Goal: Find specific page/section: Find specific page/section

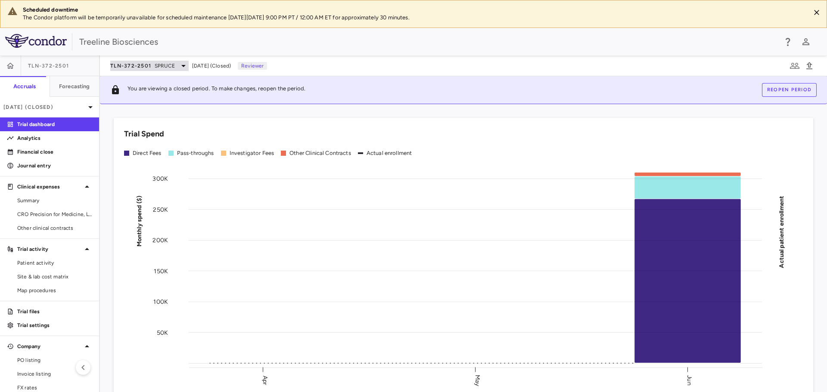
click at [142, 68] on span "TLN-372-2501" at bounding box center [130, 65] width 41 height 7
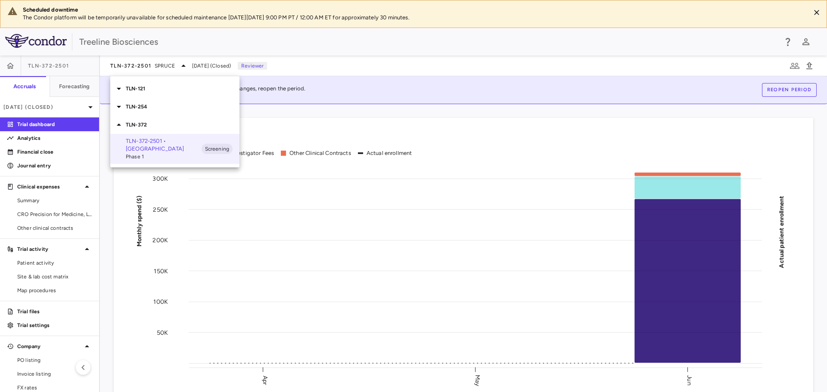
click at [135, 107] on p "TLN-254" at bounding box center [183, 107] width 114 height 8
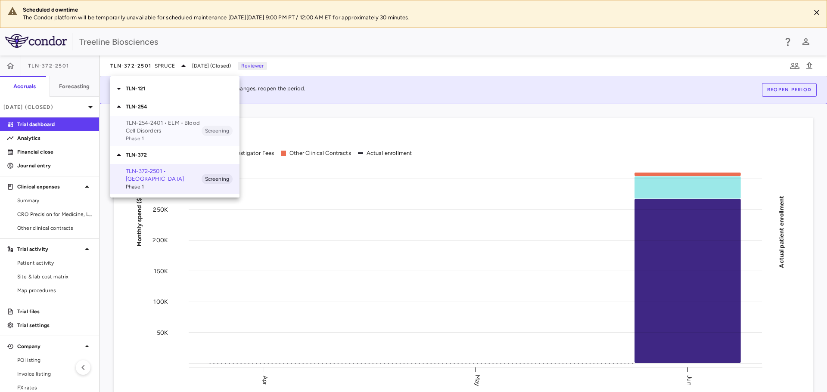
click at [137, 123] on p "TLN-254-2401 • ELM - Blood Cell Disorders" at bounding box center [164, 127] width 76 height 16
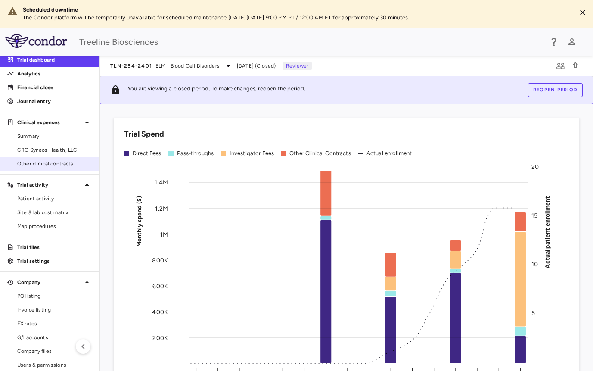
scroll to position [72, 0]
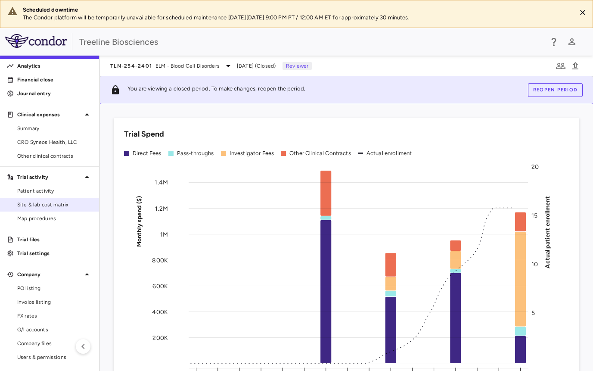
click at [51, 203] on span "Site & lab cost matrix" at bounding box center [54, 205] width 75 height 8
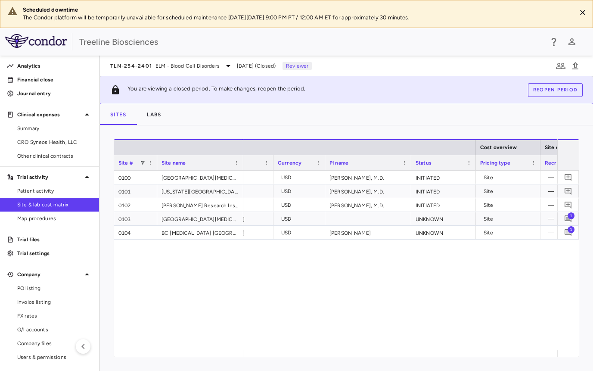
scroll to position [0, 311]
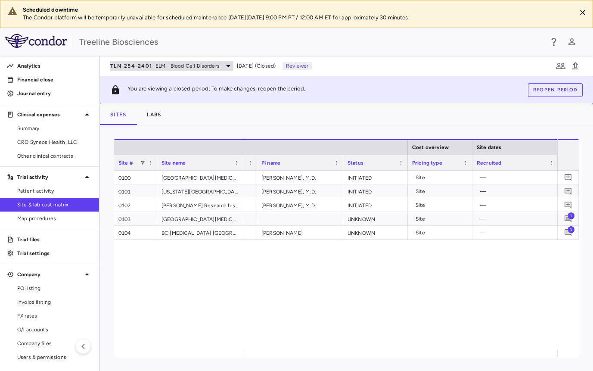
click at [146, 68] on span "TLN-254-2401" at bounding box center [131, 65] width 42 height 7
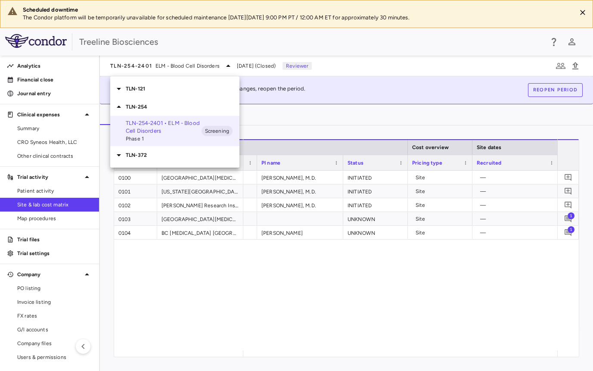
click at [259, 67] on div at bounding box center [296, 185] width 593 height 371
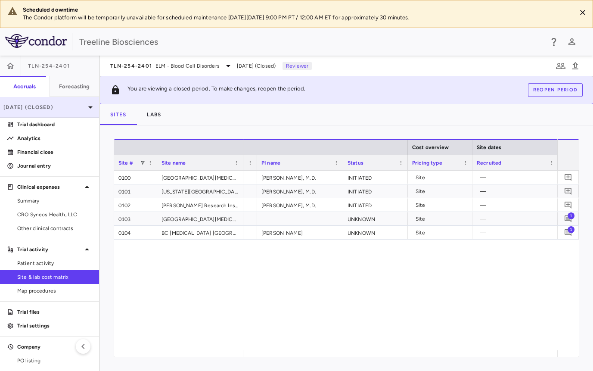
click at [46, 112] on div "[DATE] (Closed)" at bounding box center [49, 107] width 99 height 21
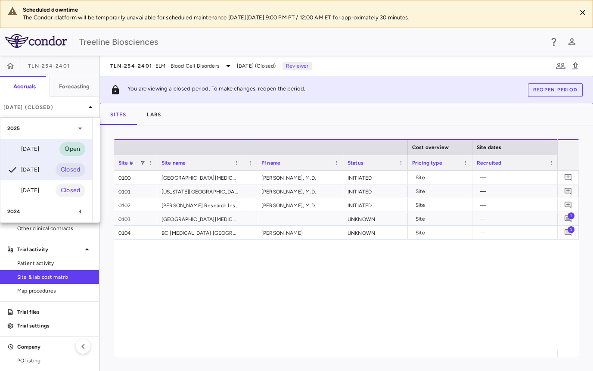
click at [36, 144] on div "[DATE]" at bounding box center [23, 149] width 32 height 10
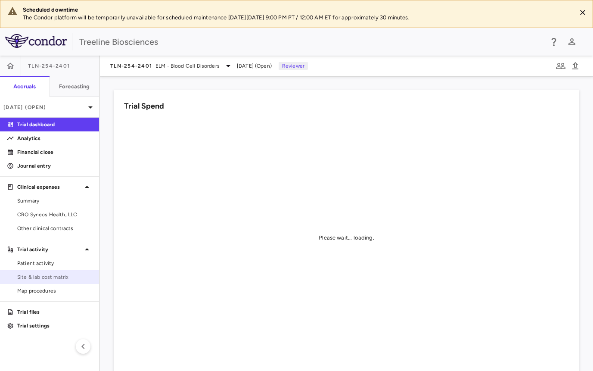
click at [33, 280] on span "Site & lab cost matrix" at bounding box center [54, 277] width 75 height 8
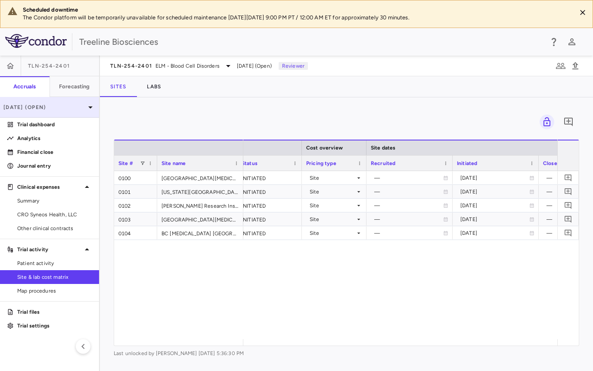
click at [53, 112] on div "[DATE] (Open)" at bounding box center [49, 107] width 99 height 21
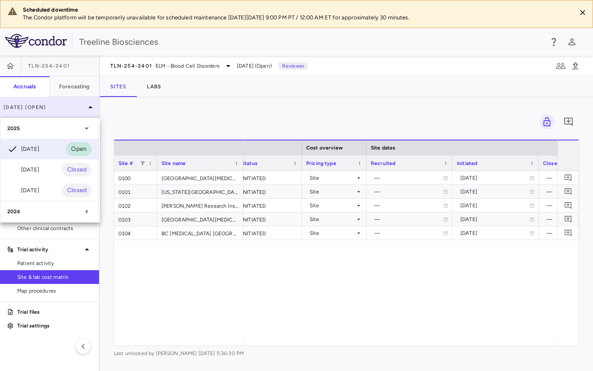
click at [53, 112] on div at bounding box center [296, 185] width 593 height 371
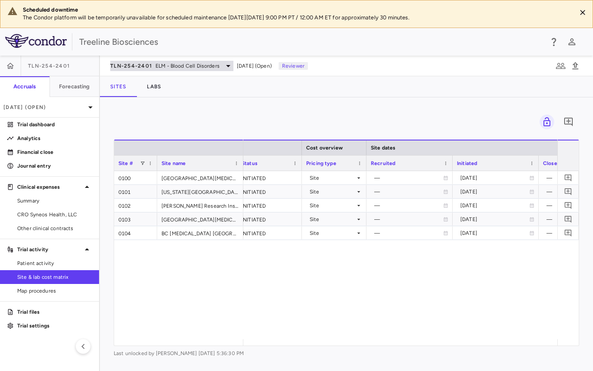
click at [194, 65] on span "ELM - Blood Cell Disorders" at bounding box center [188, 66] width 64 height 8
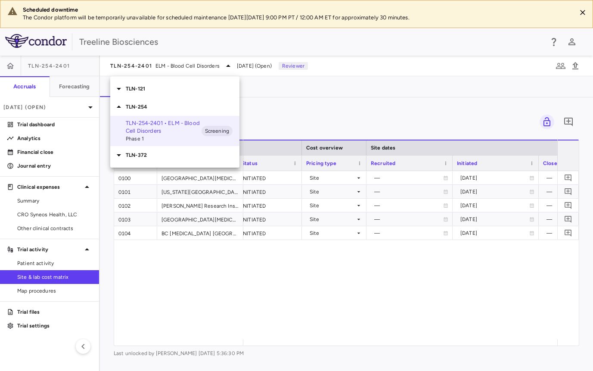
click at [328, 124] on div at bounding box center [296, 185] width 593 height 371
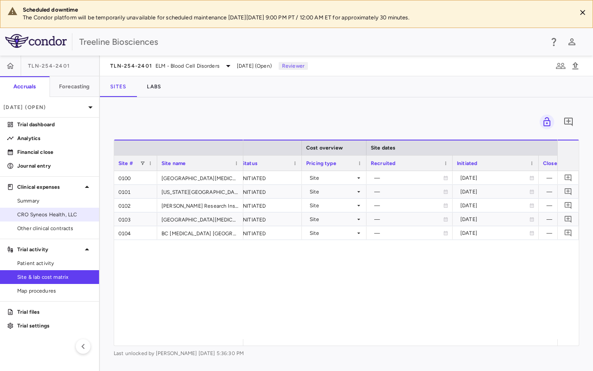
click at [63, 215] on span "CRO Syneos Health, LLC" at bounding box center [54, 215] width 75 height 8
